Goal: Task Accomplishment & Management: Use online tool/utility

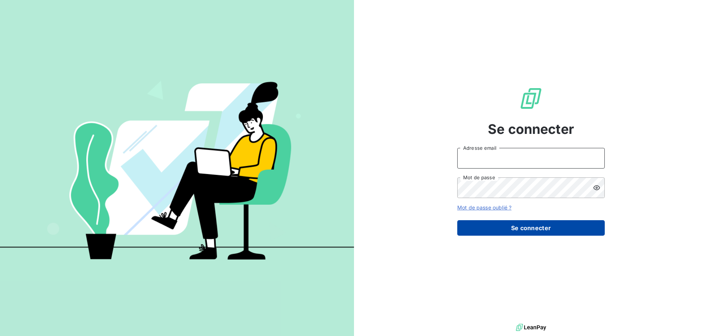
type input "pascale.chancel@cirraplus.com"
click at [522, 229] on button "Se connecter" at bounding box center [530, 227] width 147 height 15
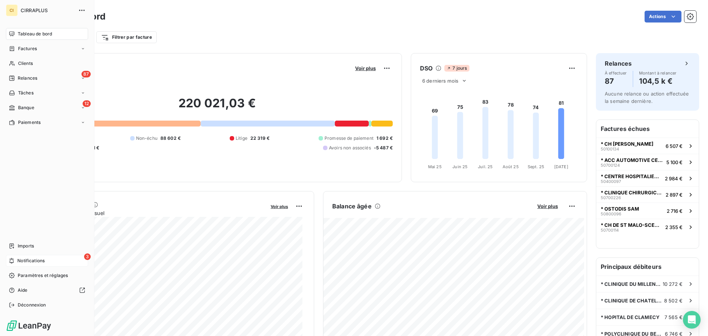
click at [27, 261] on span "Notifications" at bounding box center [30, 260] width 27 height 7
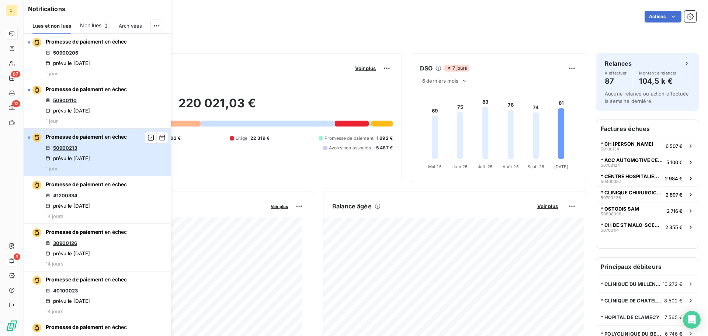
click at [146, 155] on button "Promesse de paiement en échec 50900213 prévu le 13 oct. 2025 1 jour" at bounding box center [97, 153] width 147 height 48
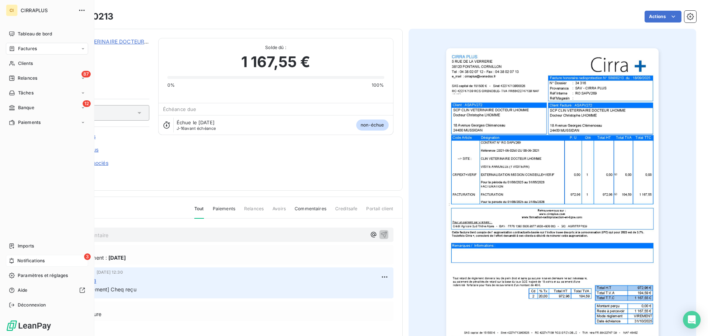
click at [38, 259] on span "Notifications" at bounding box center [30, 260] width 27 height 7
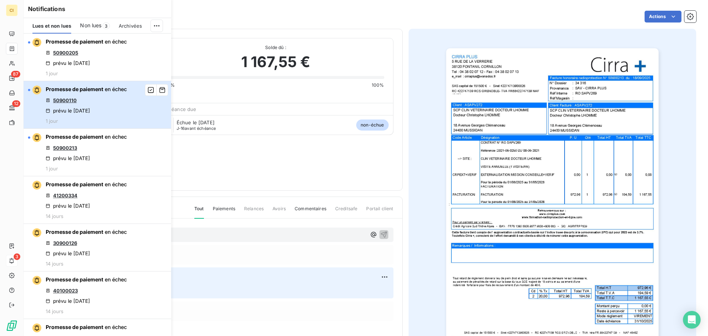
click at [131, 94] on button "Promesse de paiement en échec 50900110 prévu le 13 oct. 2025 1 jour" at bounding box center [97, 105] width 147 height 48
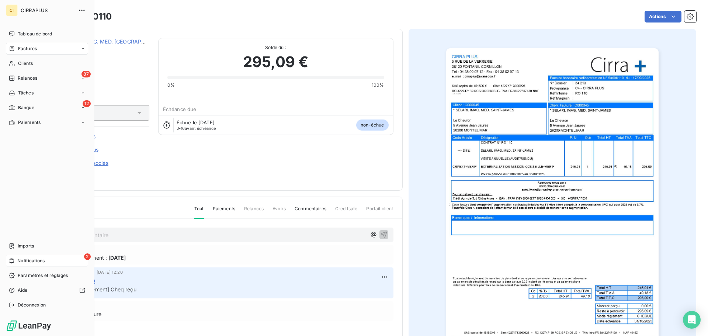
click at [26, 263] on span "Notifications" at bounding box center [30, 260] width 27 height 7
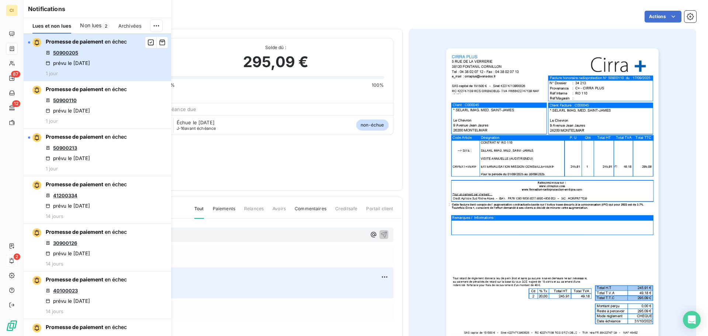
click at [126, 48] on div "Promesse de paiement en échec 50900205 prévu le 13 oct. 2025 1 jour" at bounding box center [86, 57] width 81 height 38
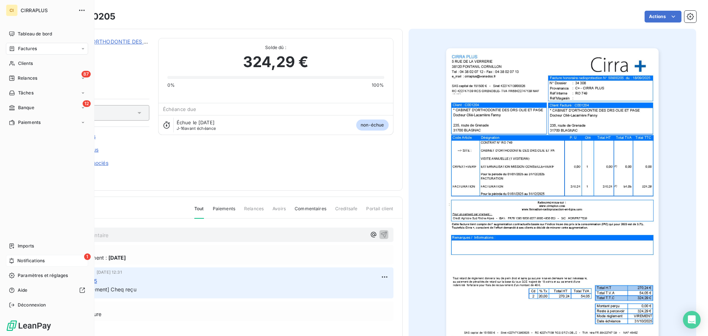
click at [22, 261] on span "Notifications" at bounding box center [30, 260] width 27 height 7
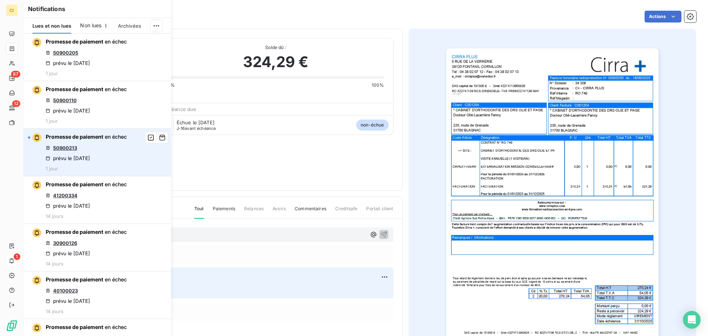
click at [73, 147] on link "50900213" at bounding box center [65, 148] width 24 height 6
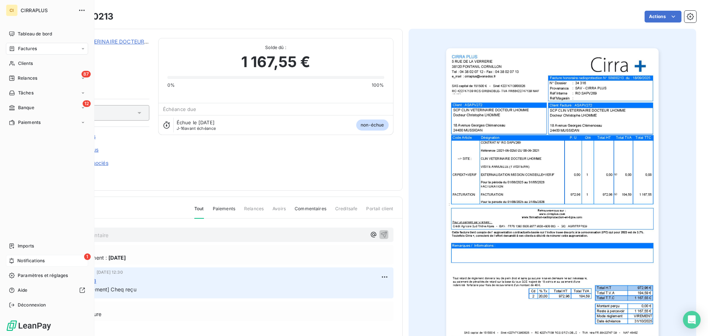
click at [16, 258] on div "1 Notifications" at bounding box center [47, 261] width 82 height 12
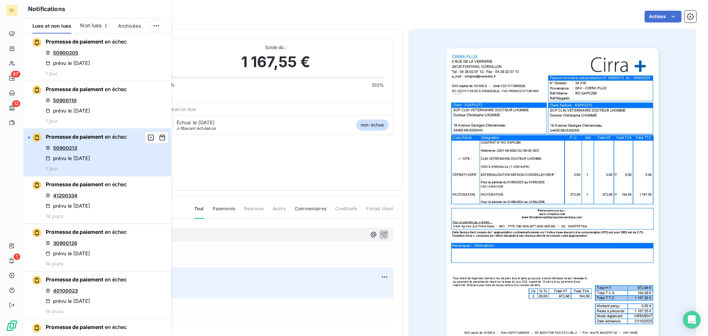
click at [117, 162] on div "Promesse de paiement en échec 50900213 prévu le 13 oct. 2025 1 jour" at bounding box center [86, 152] width 81 height 38
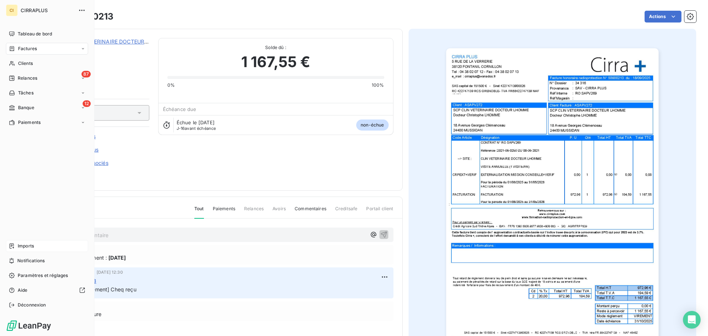
click at [20, 247] on span "Imports" at bounding box center [26, 246] width 16 height 7
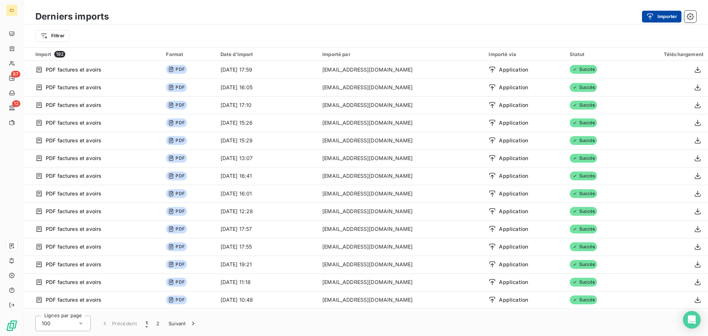
click at [664, 18] on button "Importer" at bounding box center [661, 17] width 39 height 12
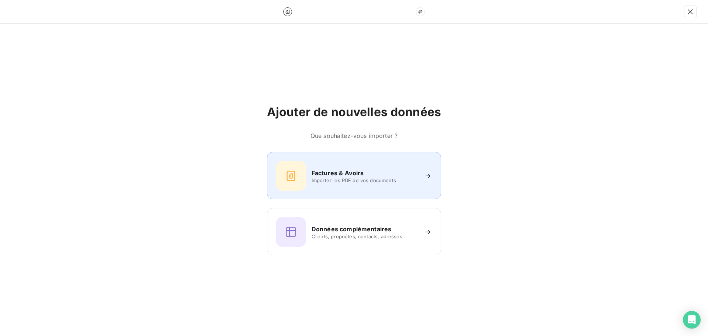
click at [352, 176] on h6 "Factures & Avoirs" at bounding box center [337, 172] width 52 height 9
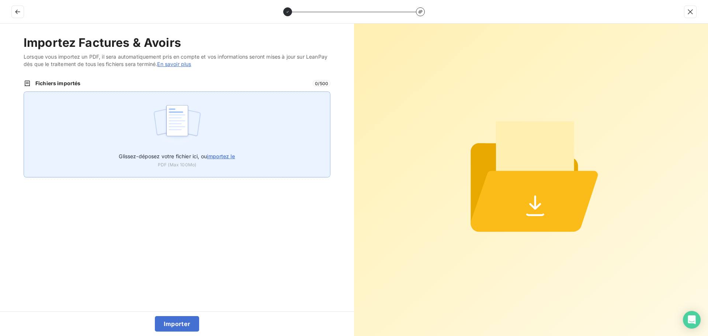
click at [182, 138] on img at bounding box center [177, 124] width 49 height 47
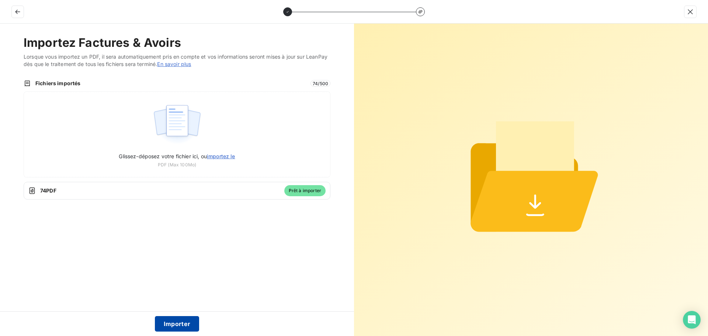
click at [182, 325] on button "Importer" at bounding box center [177, 323] width 45 height 15
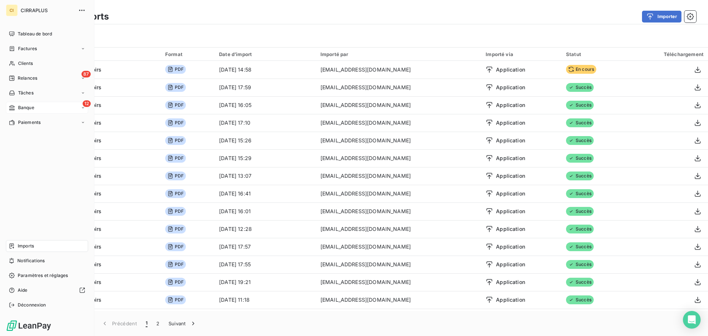
click at [28, 106] on span "Banque" at bounding box center [26, 107] width 16 height 7
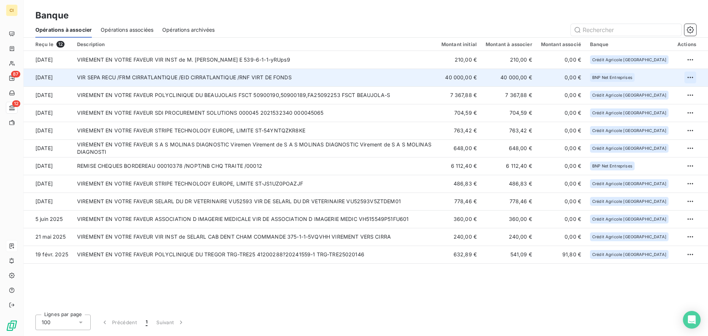
click at [694, 77] on html "CI 87 12 Banque Opérations à associer Opérations associées Opérations archivées…" at bounding box center [354, 168] width 708 height 336
click at [671, 94] on div "Archiver l’opération" at bounding box center [664, 94] width 57 height 12
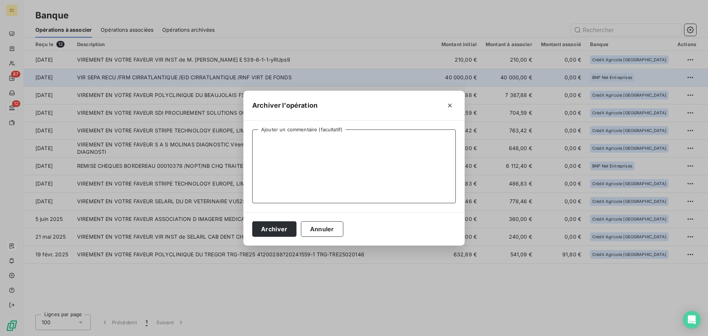
click at [285, 146] on textarea "Ajouter un commentaire (facultatif)" at bounding box center [353, 166] width 203 height 74
type textarea "VERST CIRRATLANTIQUE"
click at [270, 231] on button "Archiver" at bounding box center [274, 228] width 44 height 15
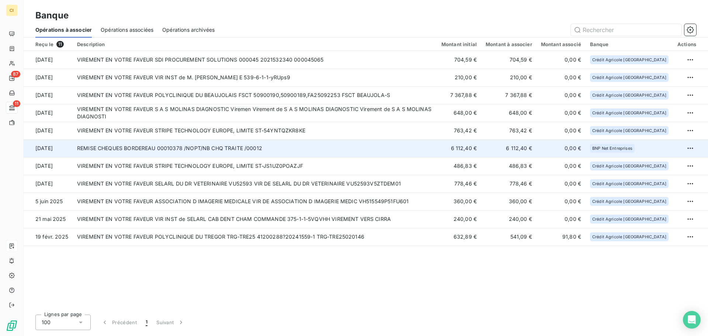
click at [380, 144] on td "REMISE CHEQUES BORDEREAU 00010378 /NOPT/NB CHQ TRAITE /00012" at bounding box center [255, 148] width 364 height 18
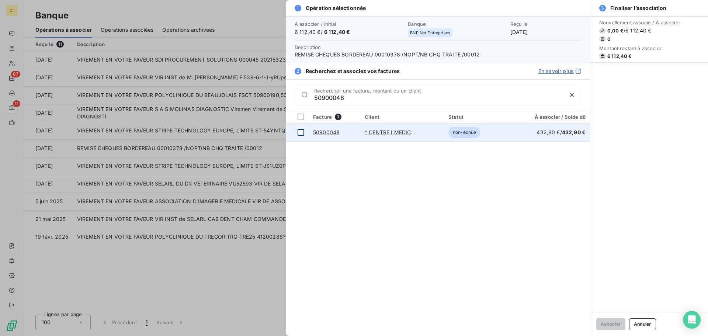
type input "50900048"
click at [300, 130] on div at bounding box center [300, 132] width 7 height 7
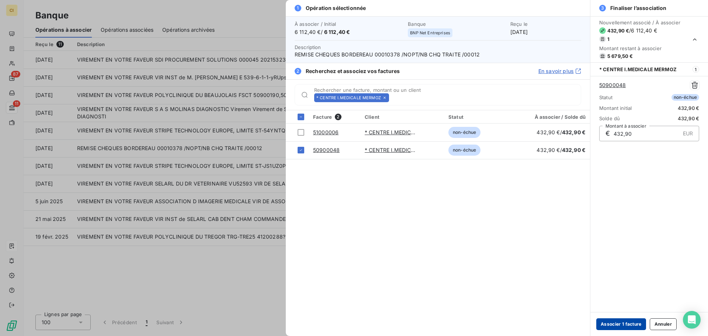
click at [622, 321] on button "Associer 1 facture" at bounding box center [621, 324] width 50 height 12
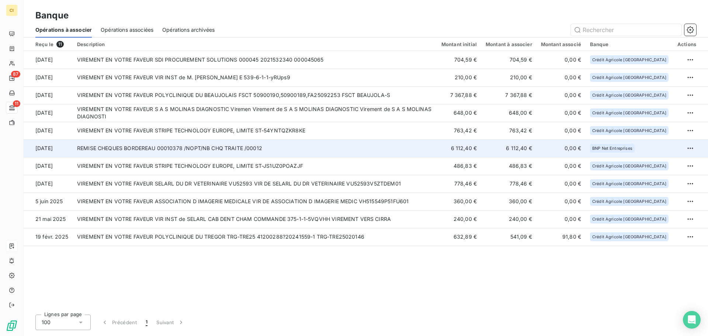
click at [295, 145] on td "REMISE CHEQUES BORDEREAU 00010378 /NOPT/NB CHQ TRAITE /00012" at bounding box center [255, 148] width 364 height 18
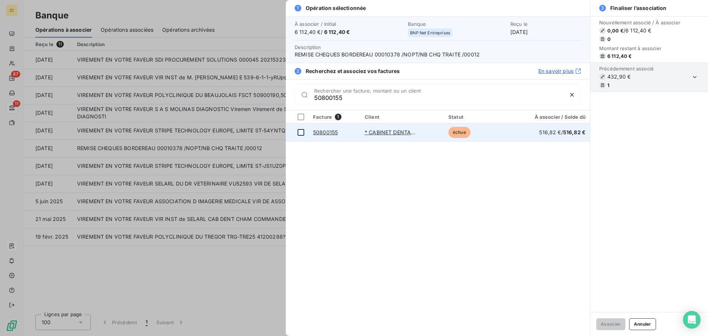
type input "50800155"
click at [300, 133] on div at bounding box center [300, 132] width 7 height 7
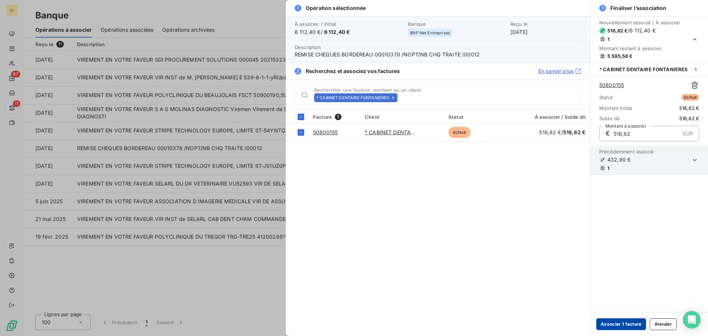
click at [625, 324] on button "Associer 1 facture" at bounding box center [621, 324] width 50 height 12
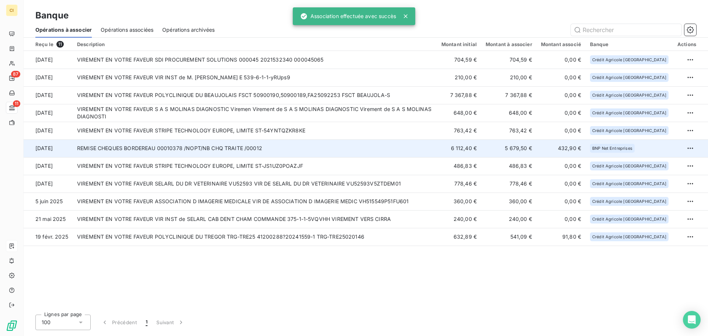
click at [364, 143] on td "REMISE CHEQUES BORDEREAU 00010378 /NOPT/NB CHQ TRAITE /00012" at bounding box center [255, 148] width 364 height 18
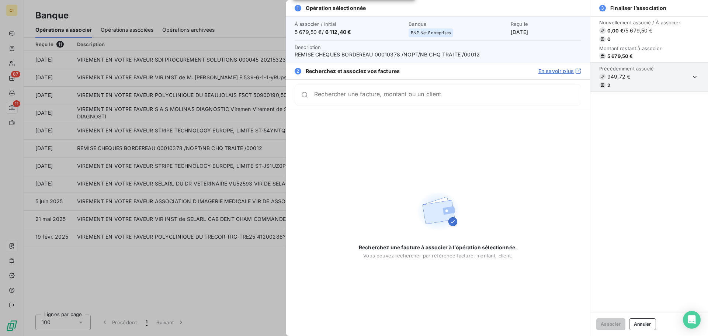
click at [432, 92] on div "Rechercher une facture, montant ou un client" at bounding box center [447, 94] width 266 height 7
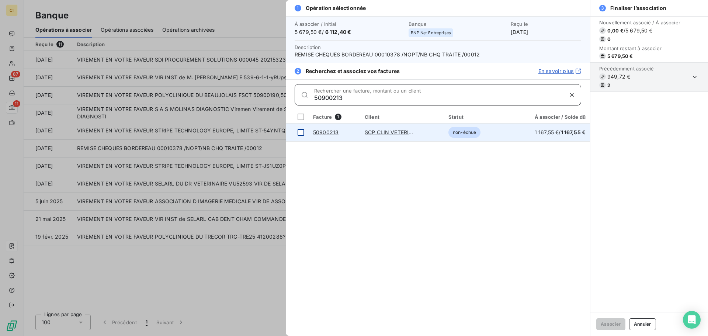
type input "50900213"
click at [303, 130] on div at bounding box center [300, 132] width 7 height 7
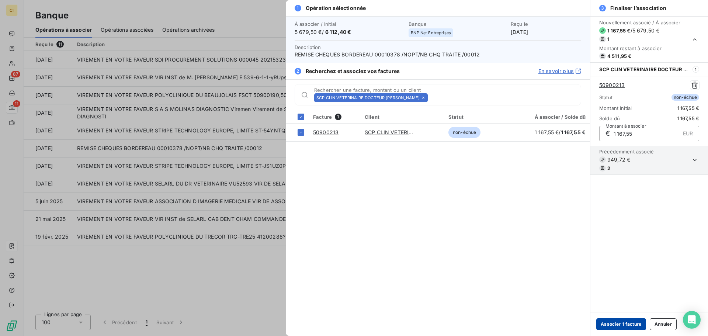
click at [620, 322] on button "Associer 1 facture" at bounding box center [621, 324] width 50 height 12
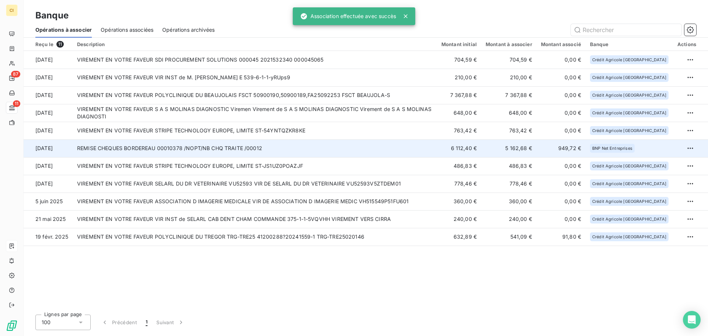
click at [306, 142] on td "REMISE CHEQUES BORDEREAU 00010378 /NOPT/NB CHQ TRAITE /00012" at bounding box center [255, 148] width 364 height 18
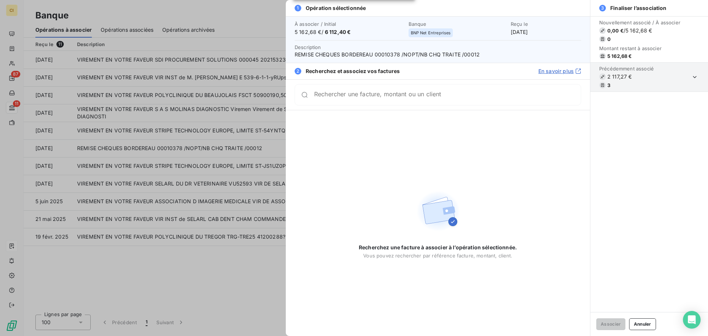
click at [393, 95] on input "Rechercher une facture, montant ou un client" at bounding box center [447, 94] width 266 height 7
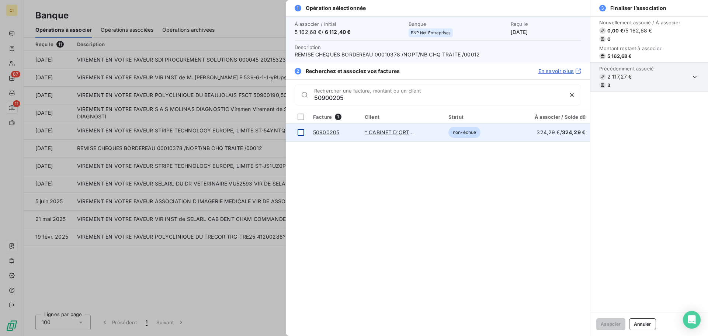
type input "50900205"
click at [298, 134] on div at bounding box center [300, 132] width 7 height 7
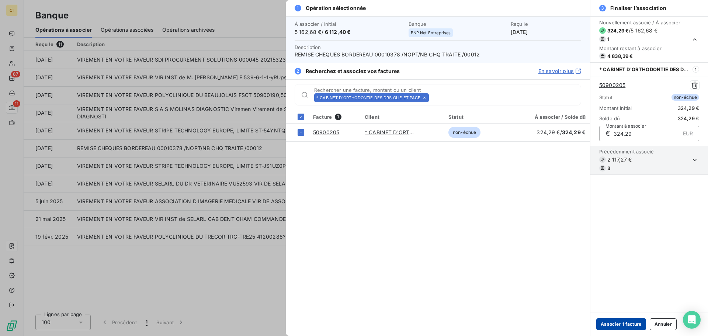
click at [617, 324] on button "Associer 1 facture" at bounding box center [621, 324] width 50 height 12
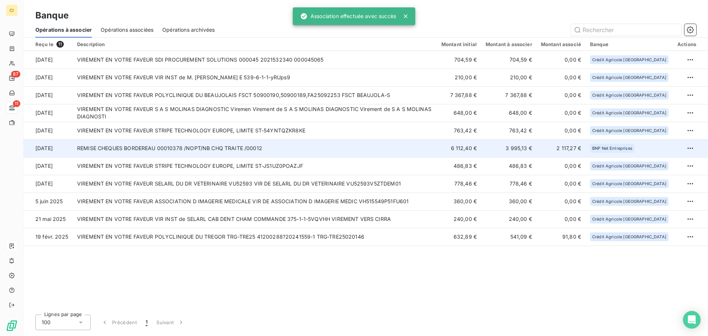
click at [316, 142] on td "REMISE CHEQUES BORDEREAU 00010378 /NOPT/NB CHQ TRAITE /00012" at bounding box center [255, 148] width 364 height 18
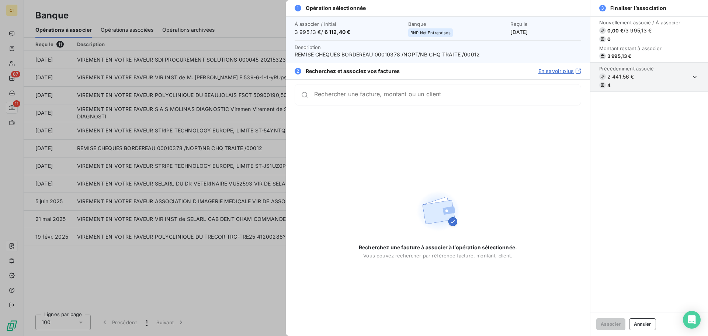
click at [452, 93] on div "Rechercher une facture, montant ou un client" at bounding box center [447, 94] width 266 height 7
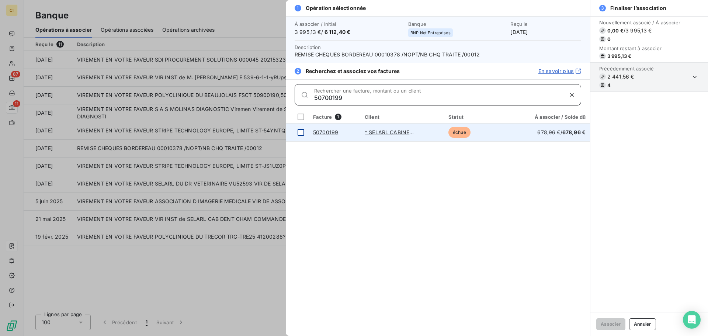
type input "50700199"
click at [301, 130] on div at bounding box center [300, 132] width 7 height 7
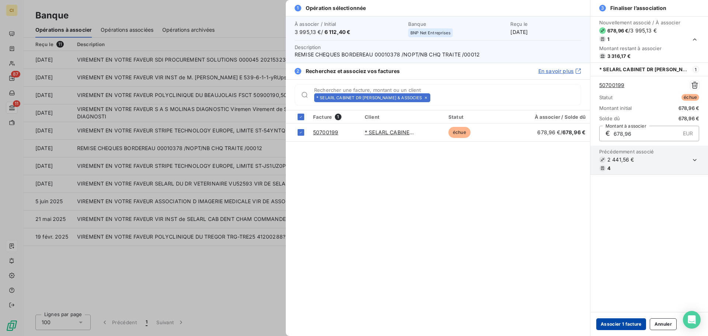
click at [629, 323] on button "Associer 1 facture" at bounding box center [621, 324] width 50 height 12
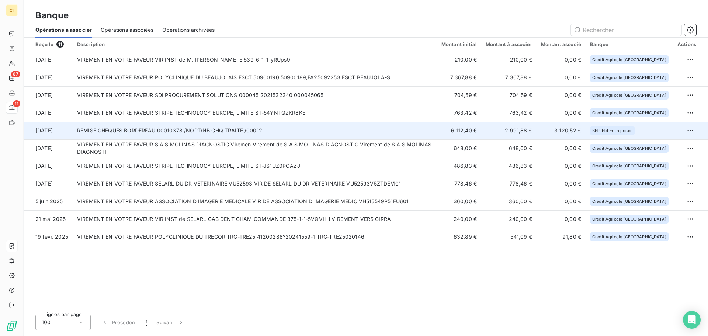
click at [390, 132] on td "REMISE CHEQUES BORDEREAU 00010378 /NOPT/NB CHQ TRAITE /00012" at bounding box center [255, 131] width 364 height 18
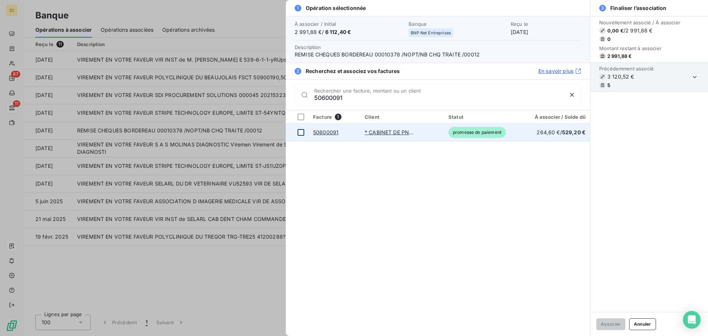
type input "50600091"
click at [302, 131] on div at bounding box center [300, 132] width 7 height 7
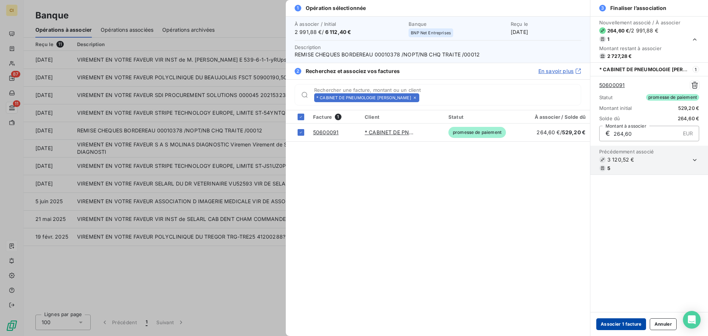
click at [629, 323] on button "Associer 1 facture" at bounding box center [621, 324] width 50 height 12
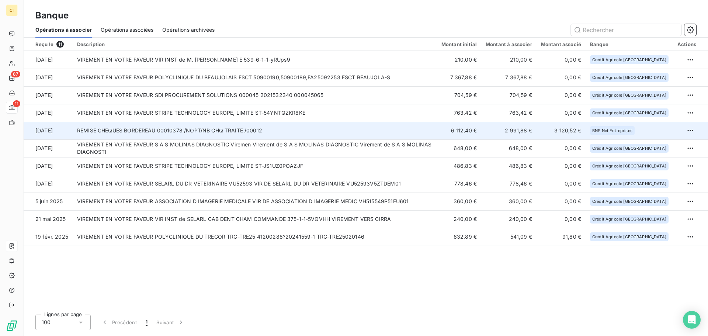
click at [362, 129] on td "REMISE CHEQUES BORDEREAU 00010378 /NOPT/NB CHQ TRAITE /00012" at bounding box center [255, 131] width 364 height 18
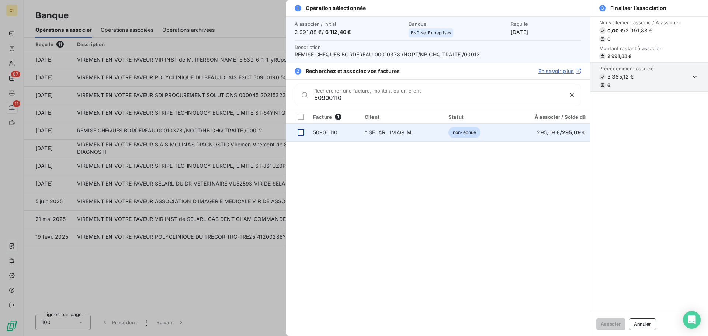
type input "50900110"
click at [300, 131] on div at bounding box center [300, 132] width 7 height 7
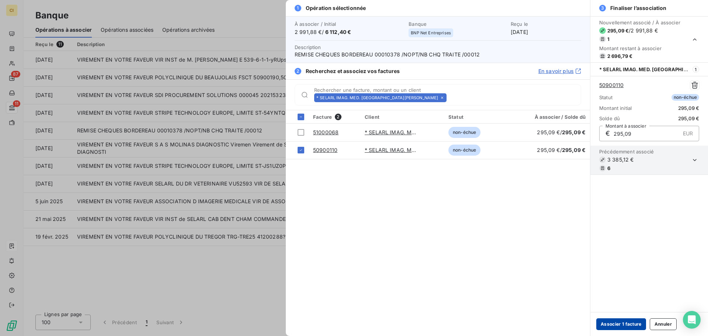
click at [627, 322] on button "Associer 1 facture" at bounding box center [621, 324] width 50 height 12
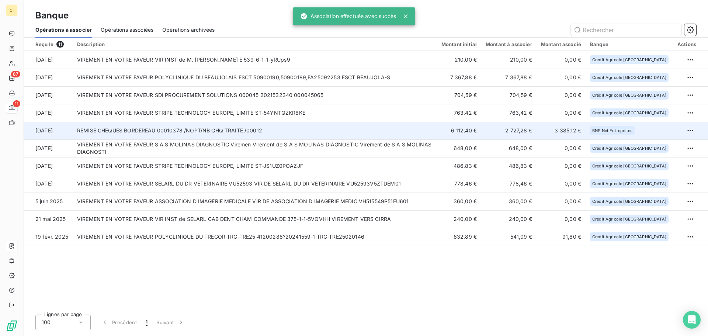
click at [324, 128] on td "REMISE CHEQUES BORDEREAU 00010378 /NOPT/NB CHQ TRAITE /00012" at bounding box center [255, 131] width 364 height 18
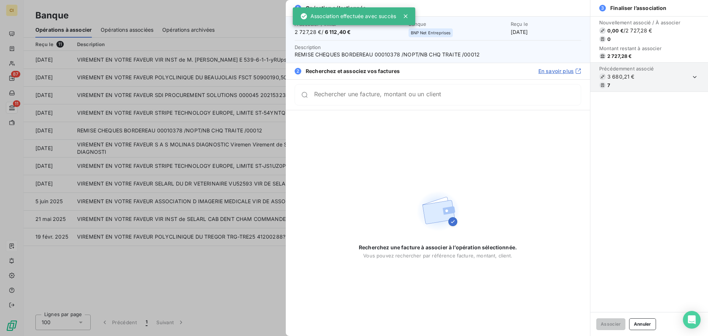
click at [475, 98] on input "Rechercher une facture, montant ou un client" at bounding box center [447, 94] width 266 height 7
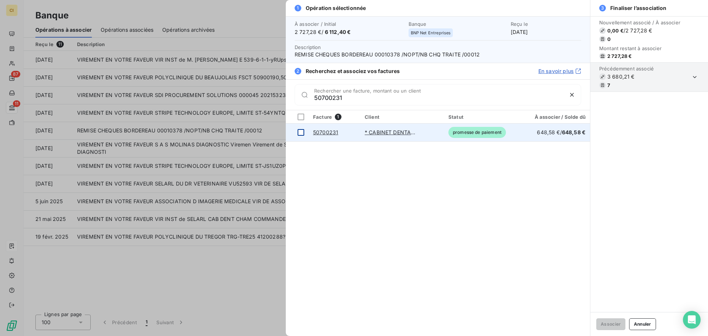
type input "50700231"
click at [297, 128] on td at bounding box center [297, 132] width 23 height 18
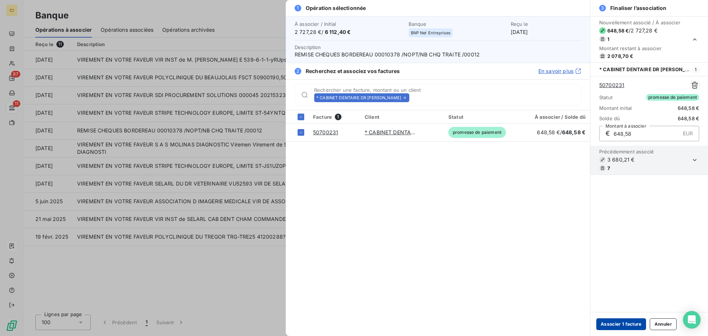
click at [618, 321] on button "Associer 1 facture" at bounding box center [621, 324] width 50 height 12
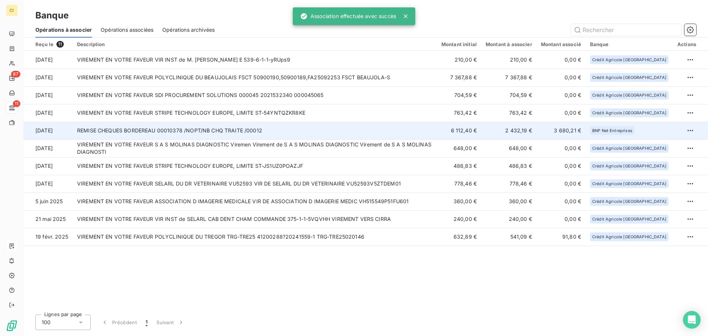
click at [324, 130] on td "REMISE CHEQUES BORDEREAU 00010378 /NOPT/NB CHQ TRAITE /00012" at bounding box center [255, 131] width 364 height 18
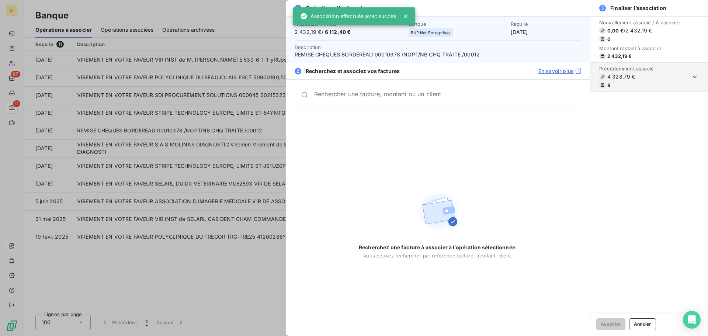
click at [377, 97] on input "Rechercher une facture, montant ou un client" at bounding box center [447, 94] width 266 height 7
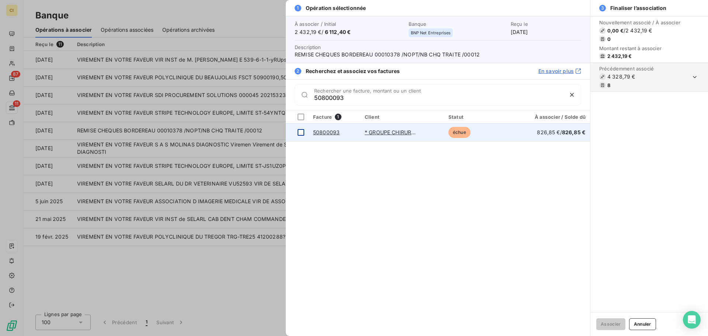
type input "50800093"
click at [303, 132] on div at bounding box center [300, 132] width 7 height 7
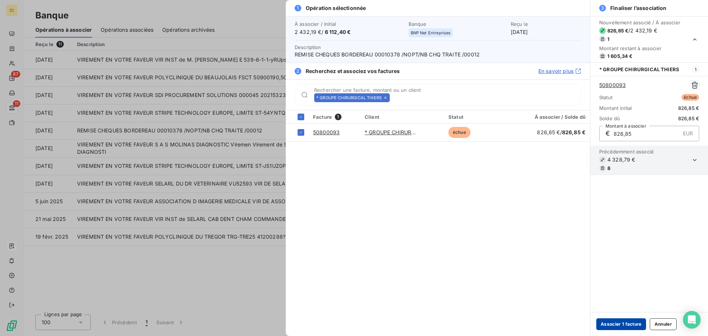
click at [614, 321] on button "Associer 1 facture" at bounding box center [621, 324] width 50 height 12
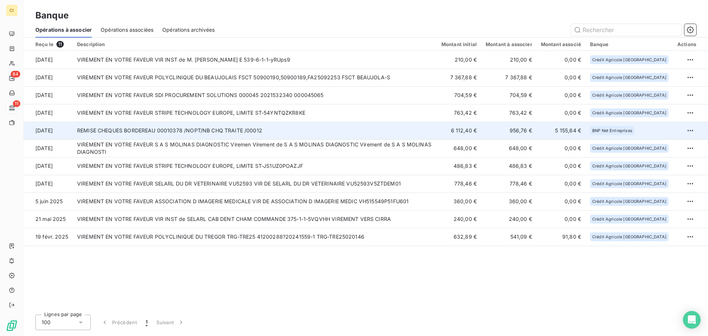
click at [243, 132] on td "REMISE CHEQUES BORDEREAU 00010378 /NOPT/NB CHQ TRAITE /00012" at bounding box center [255, 131] width 364 height 18
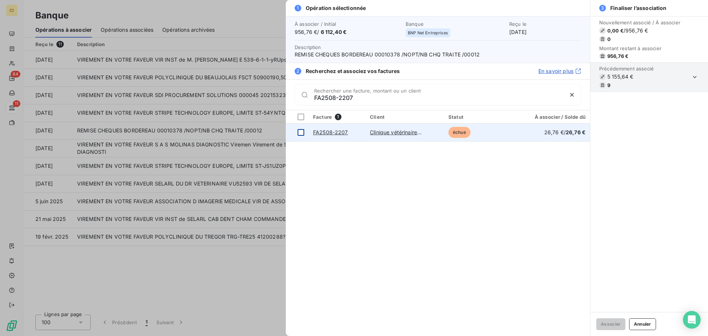
type input "FA2508-2207"
click at [299, 131] on div at bounding box center [300, 132] width 7 height 7
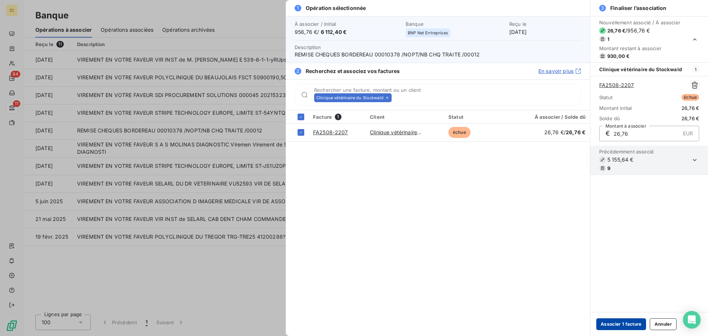
click at [628, 322] on button "Associer 1 facture" at bounding box center [621, 324] width 50 height 12
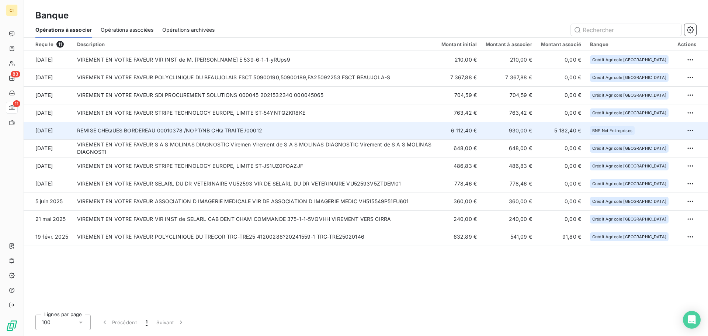
click at [206, 129] on td "REMISE CHEQUES BORDEREAU 00010378 /NOPT/NB CHQ TRAITE /00012" at bounding box center [255, 131] width 364 height 18
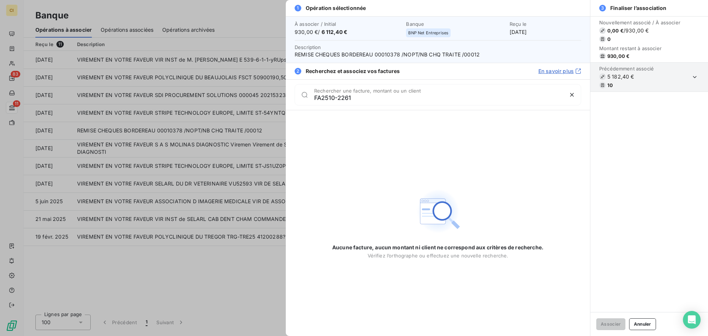
drag, startPoint x: 328, startPoint y: 97, endPoint x: 419, endPoint y: 99, distance: 91.4
click at [419, 99] on input "FA2510-2261" at bounding box center [438, 97] width 249 height 7
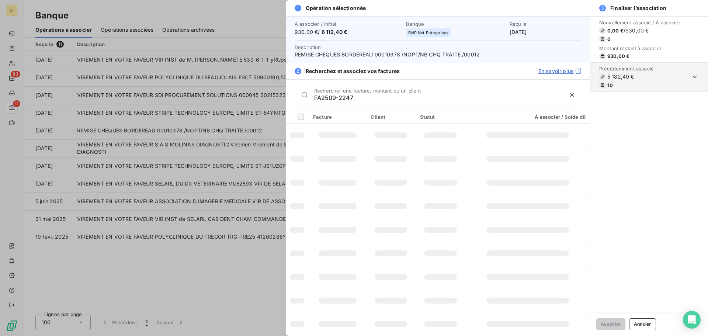
type input "FA2509-2247"
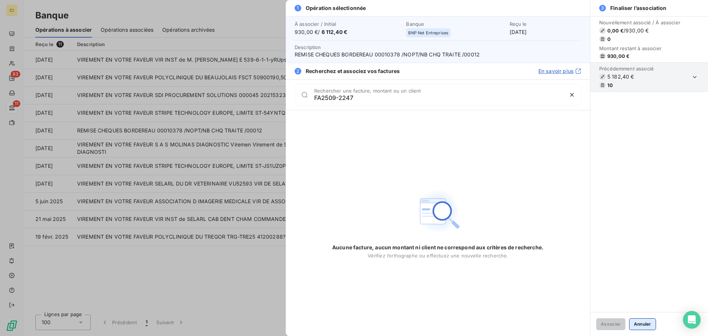
click at [640, 325] on button "Annuler" at bounding box center [642, 324] width 27 height 12
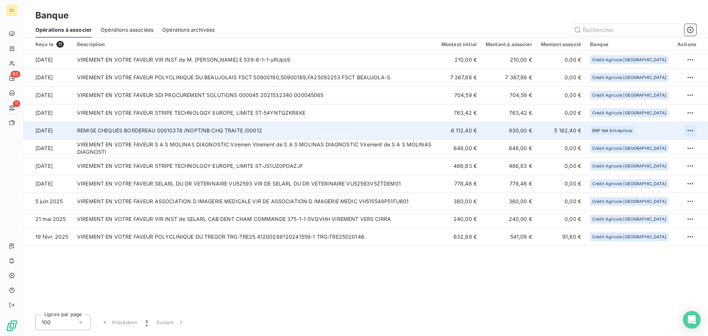
click at [688, 128] on html "CI 83 11 Banque Opérations à associer Opérations associées Opérations archivées…" at bounding box center [354, 168] width 708 height 336
click at [669, 144] on div "Archiver l’opération" at bounding box center [664, 147] width 57 height 12
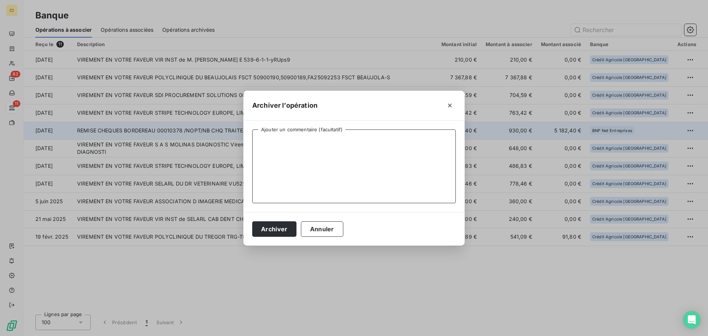
click at [275, 142] on textarea "Ajouter un commentaire (facultatif)" at bounding box center [353, 166] width 203 height 74
click at [272, 140] on textarea "C848-FA2510-2261 et FA2509-2247" at bounding box center [353, 166] width 203 height 74
type textarea "C848 / FA2510-2261 et FA2509-2247"
click at [281, 230] on button "Archiver" at bounding box center [274, 228] width 44 height 15
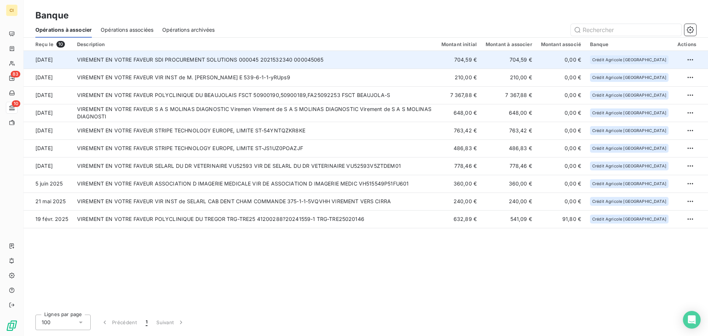
click at [353, 60] on td "VIREMENT EN VOTRE FAVEUR SDI PROCUREMENT SOLUTIONS 000045 2021532340 000045065" at bounding box center [255, 60] width 364 height 18
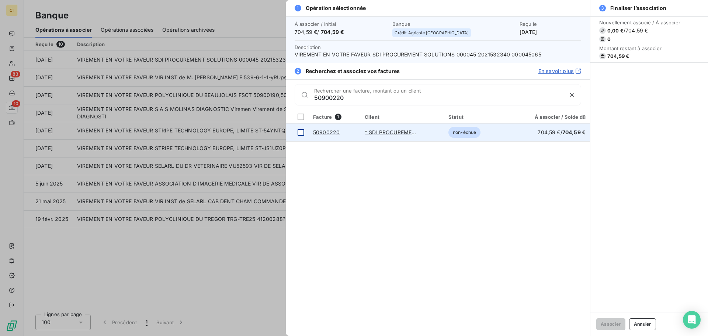
type input "50900220"
click at [299, 131] on div at bounding box center [300, 132] width 7 height 7
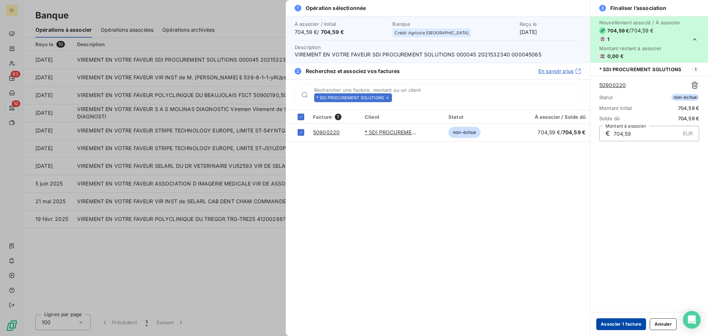
click at [612, 324] on button "Associer 1 facture" at bounding box center [621, 324] width 50 height 12
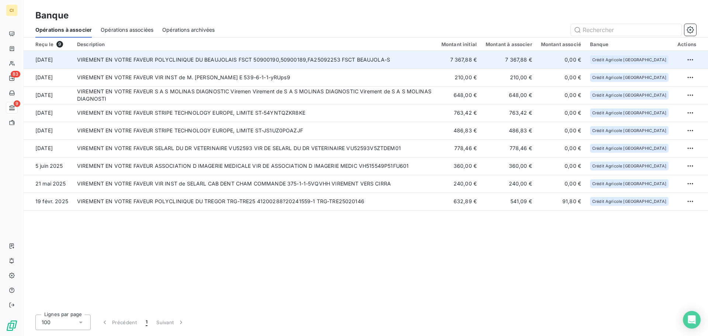
click at [294, 59] on td "VIREMENT EN VOTRE FAVEUR POLYCLINIQUE DU BEAUJOLAIS FSCT 50900190,50900189,FA25…" at bounding box center [255, 60] width 364 height 18
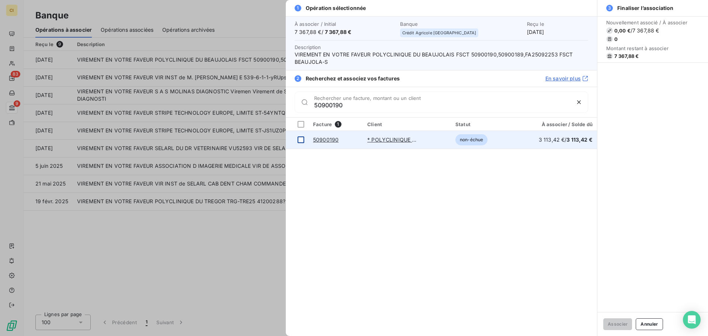
type input "50900190"
click at [304, 139] on div at bounding box center [300, 139] width 7 height 7
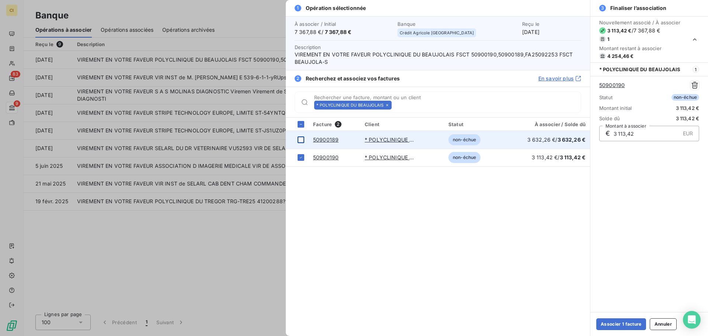
click at [302, 140] on div at bounding box center [300, 139] width 7 height 7
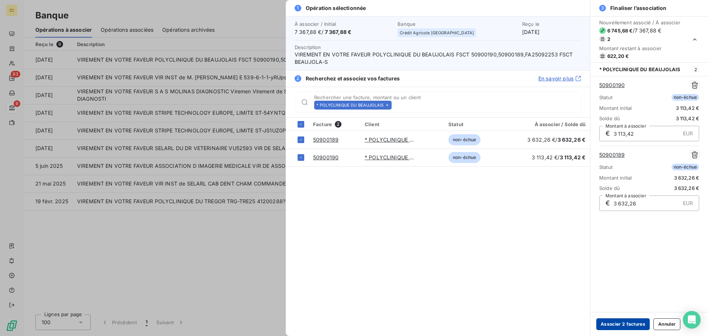
click at [627, 324] on button "Associer 2 factures" at bounding box center [622, 324] width 53 height 12
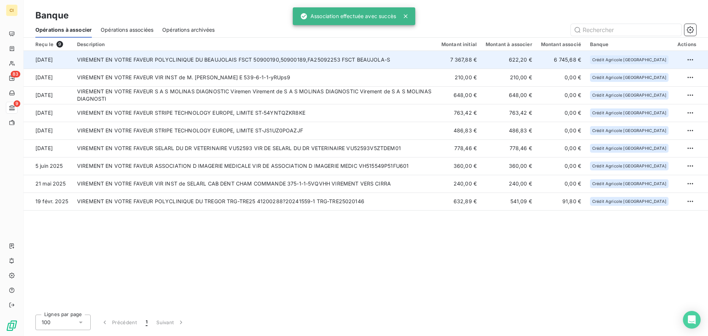
click at [247, 57] on td "VIREMENT EN VOTRE FAVEUR POLYCLINIQUE DU BEAUJOLAIS FSCT 50900190,50900189,FA25…" at bounding box center [255, 60] width 364 height 18
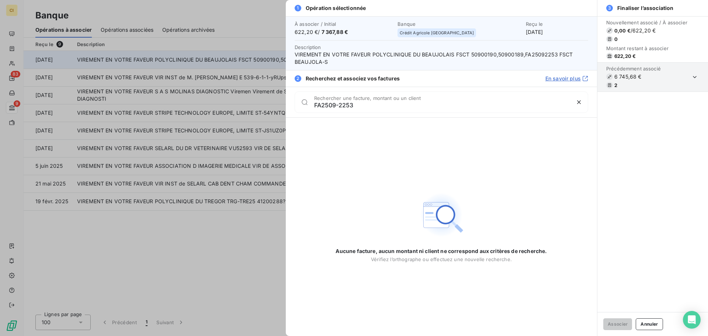
type input "FA2509-2253"
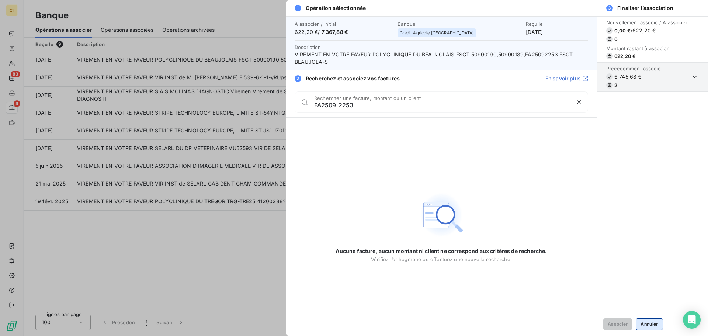
click at [648, 322] on button "Annuler" at bounding box center [648, 324] width 27 height 12
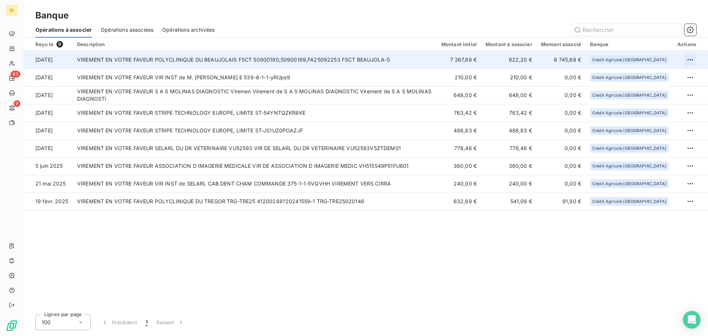
click at [688, 59] on html "CI 83 9 Banque Opérations à associer Opérations associées Opérations archivées …" at bounding box center [354, 168] width 708 height 336
click at [666, 77] on div "Archiver l’opération" at bounding box center [664, 76] width 57 height 12
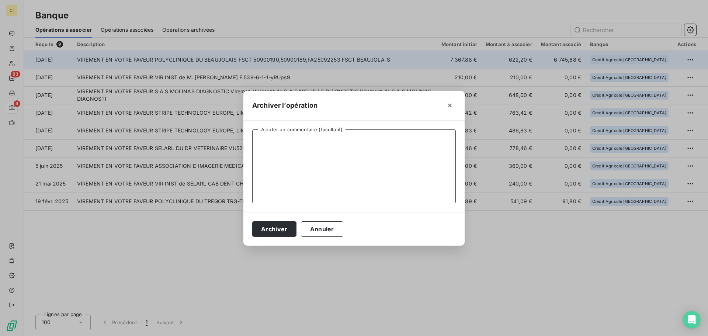
click at [364, 144] on textarea "Ajouter un commentaire (facultatif)" at bounding box center [353, 166] width 203 height 74
type textarea "C1316 / FA2509-2253"
click at [264, 228] on button "Archiver" at bounding box center [274, 228] width 44 height 15
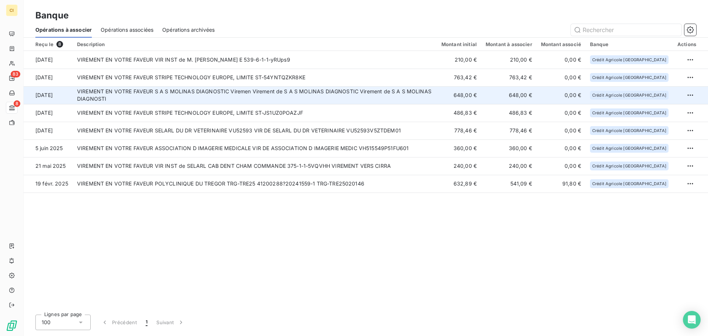
click at [262, 92] on td "VIREMENT EN VOTRE FAVEUR S A S MOLINAS DIAGNOSTIC Viremen Virement de S A S MOL…" at bounding box center [255, 95] width 364 height 18
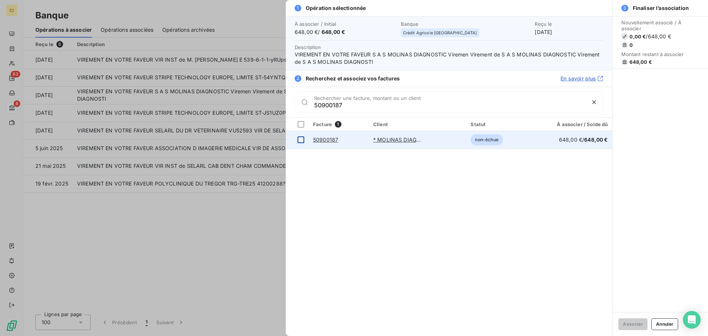
type input "50900187"
click at [300, 141] on div at bounding box center [300, 139] width 7 height 7
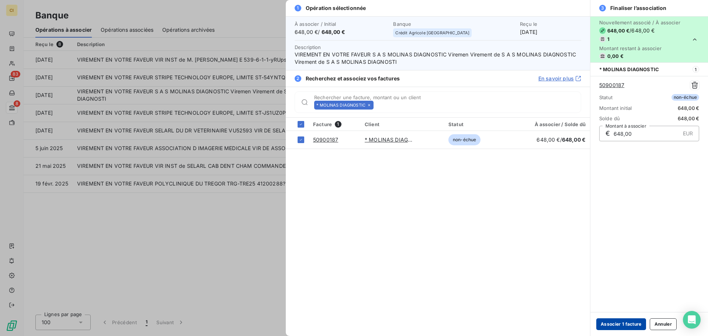
click at [621, 324] on button "Associer 1 facture" at bounding box center [621, 324] width 50 height 12
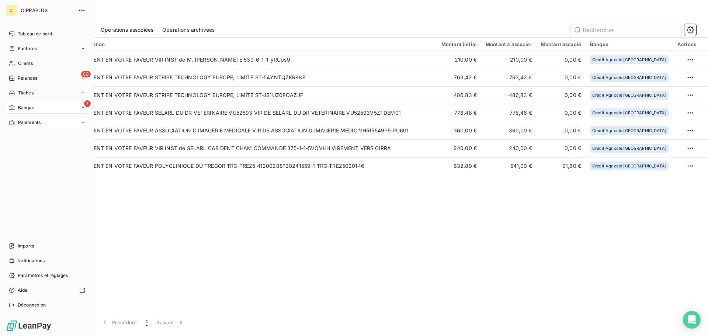
click at [27, 122] on span "Paiements" at bounding box center [29, 122] width 22 height 7
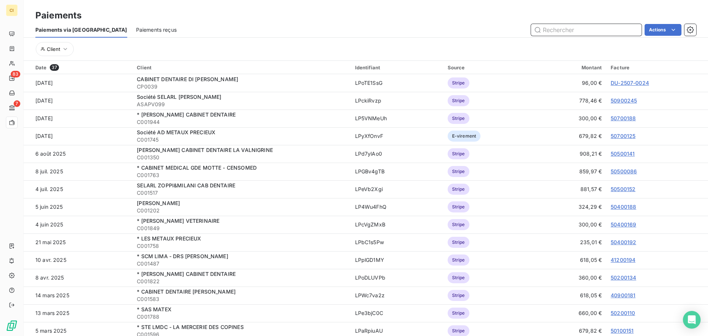
click at [136, 28] on span "Paiements reçus" at bounding box center [156, 29] width 41 height 7
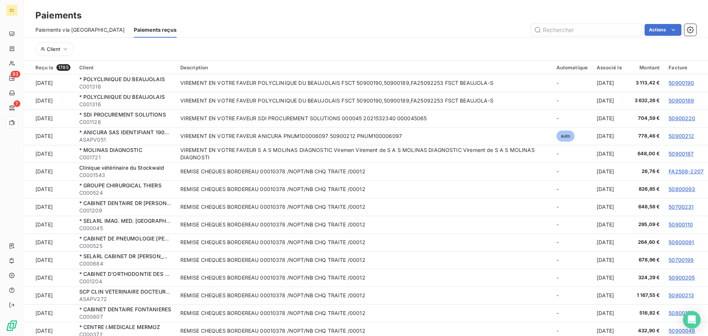
click at [74, 31] on span "Paiements via [GEOGRAPHIC_DATA]" at bounding box center [80, 29] width 90 height 7
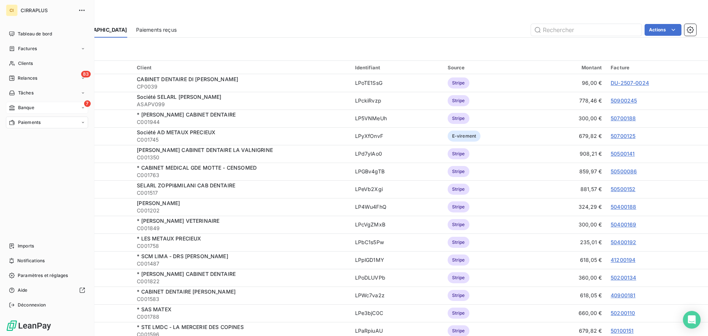
click at [25, 107] on span "Banque" at bounding box center [26, 107] width 16 height 7
